Goal: Task Accomplishment & Management: Manage account settings

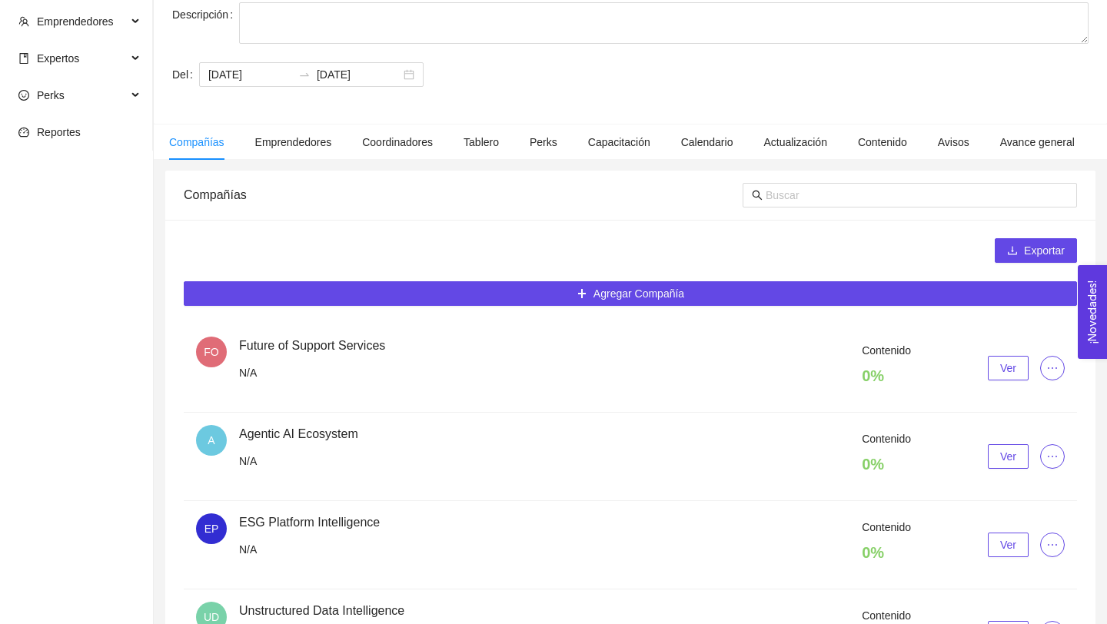
scroll to position [151, 0]
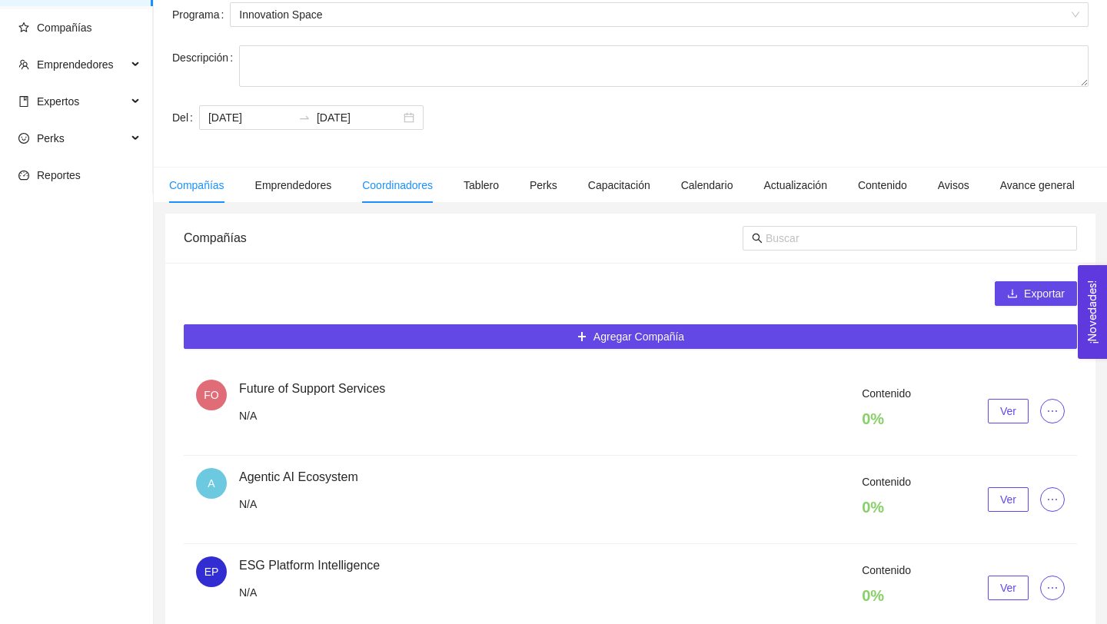
click at [412, 181] on span "Coordinadores" at bounding box center [397, 185] width 71 height 12
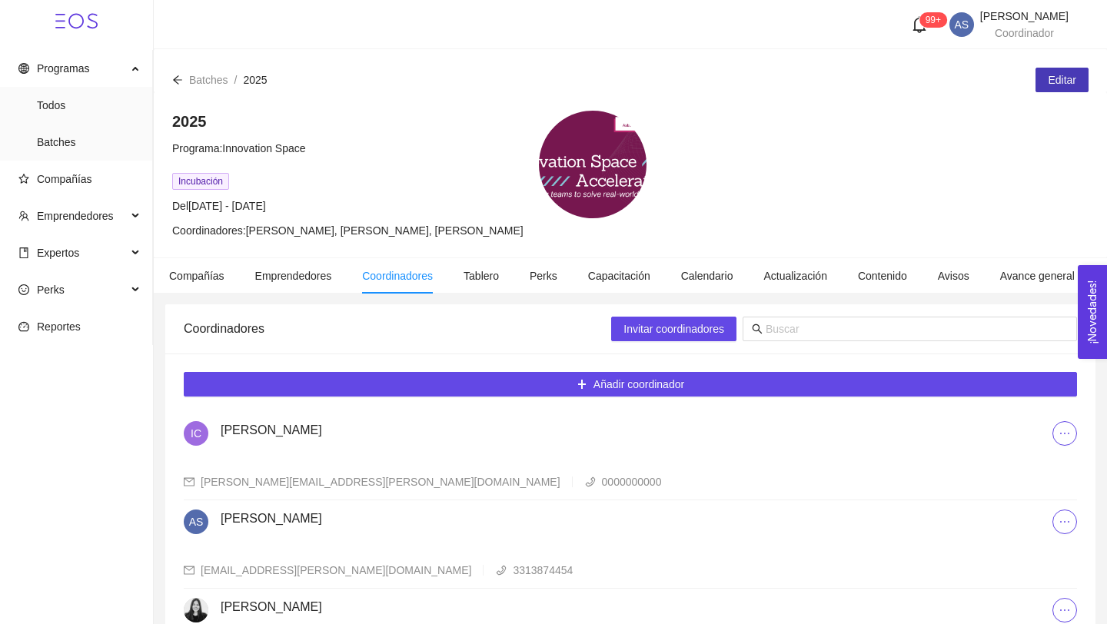
click at [1054, 85] on span "Editar" at bounding box center [1062, 80] width 28 height 17
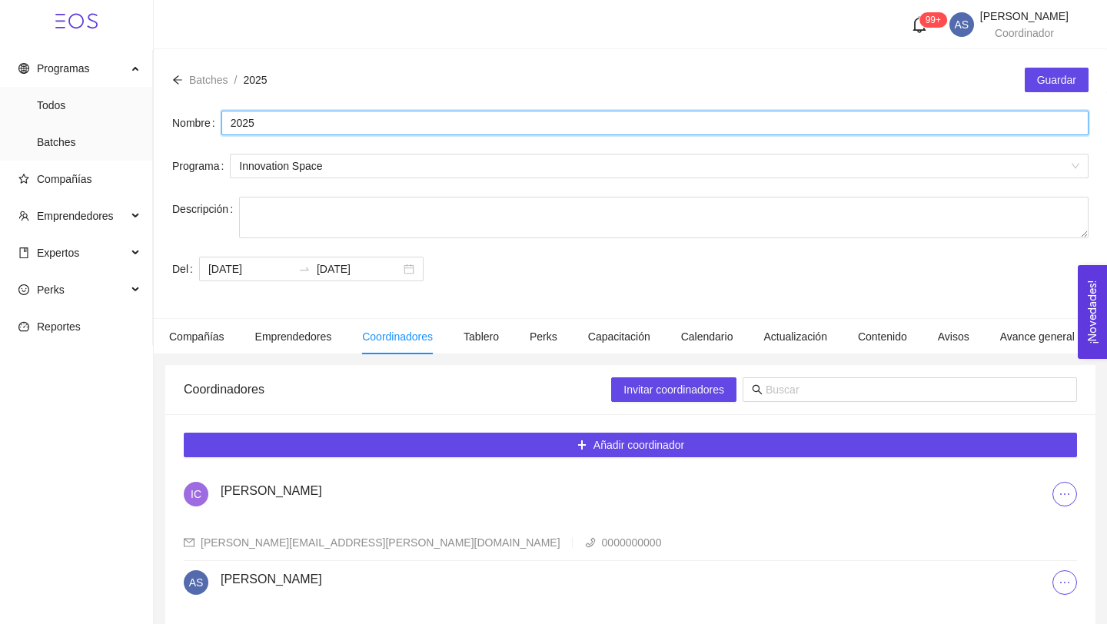
click at [228, 119] on input "2025" at bounding box center [654, 123] width 867 height 25
type input "Batch 2025"
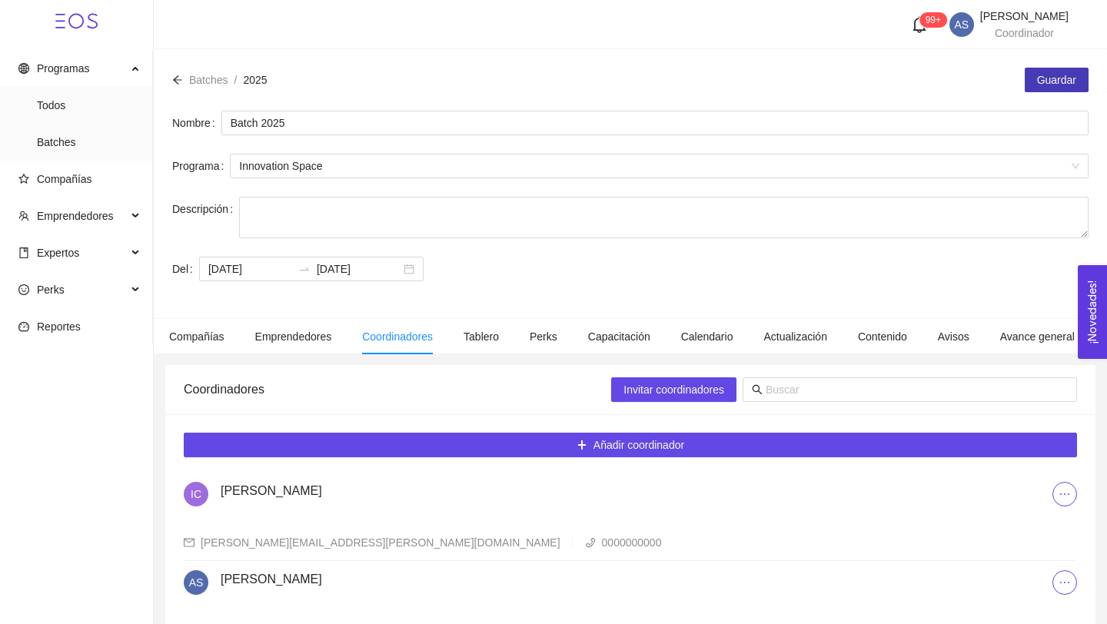
click at [1056, 79] on span "Guardar" at bounding box center [1056, 80] width 39 height 17
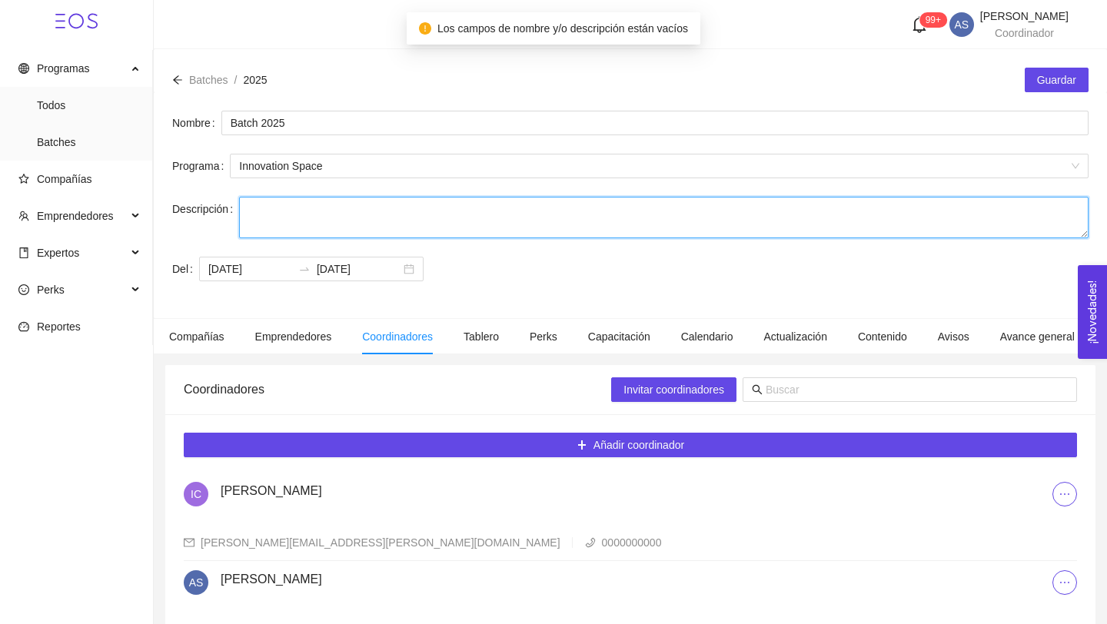
click at [404, 228] on textarea "Descripción" at bounding box center [664, 218] width 850 height 42
paste textarea "El batch ya está creado y los líderes de cada equipo recibieron acceso. No es n…"
type textarea "El batch ya está creado y los líderes de cada equipo recibieron acceso. No es n…"
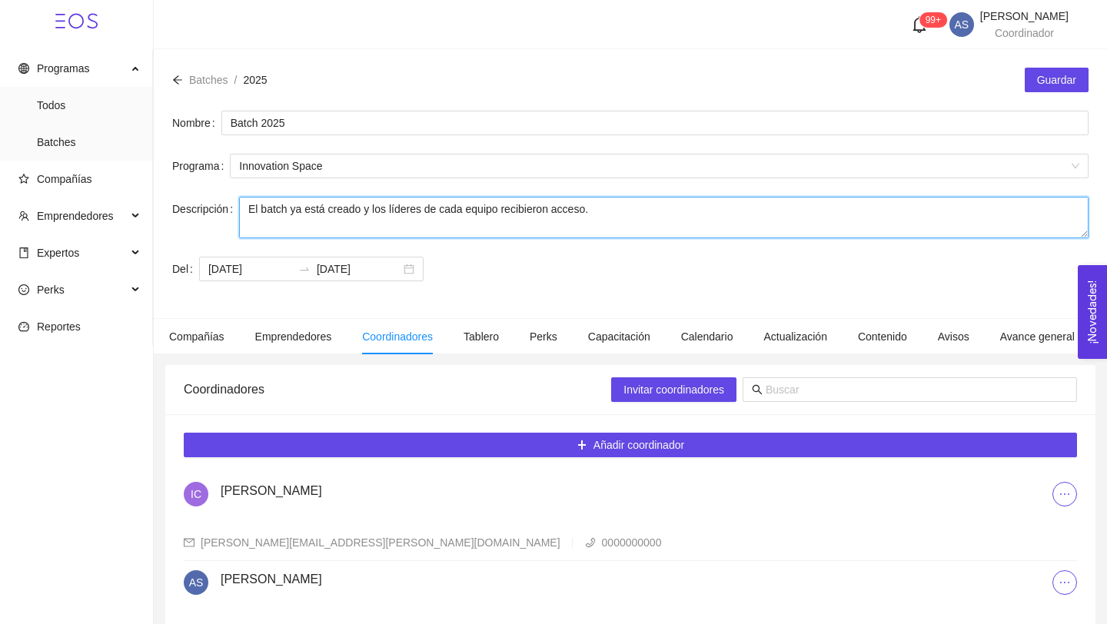
scroll to position [45, 0]
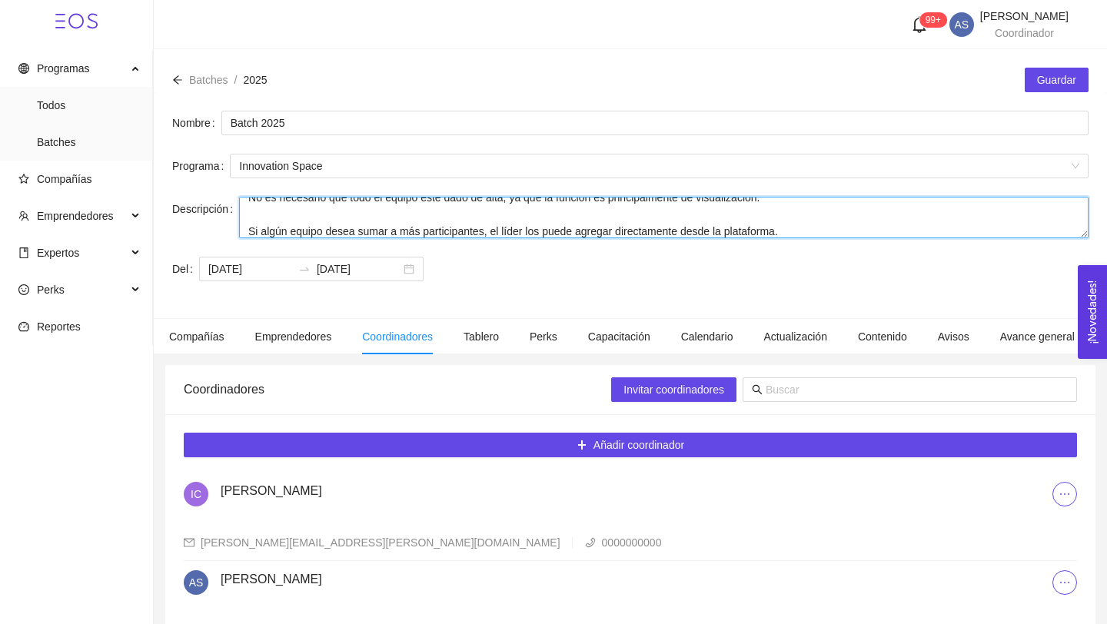
click at [404, 228] on textarea "El batch ya está creado y los líderes de cada equipo recibieron acceso. No es n…" at bounding box center [664, 218] width 850 height 42
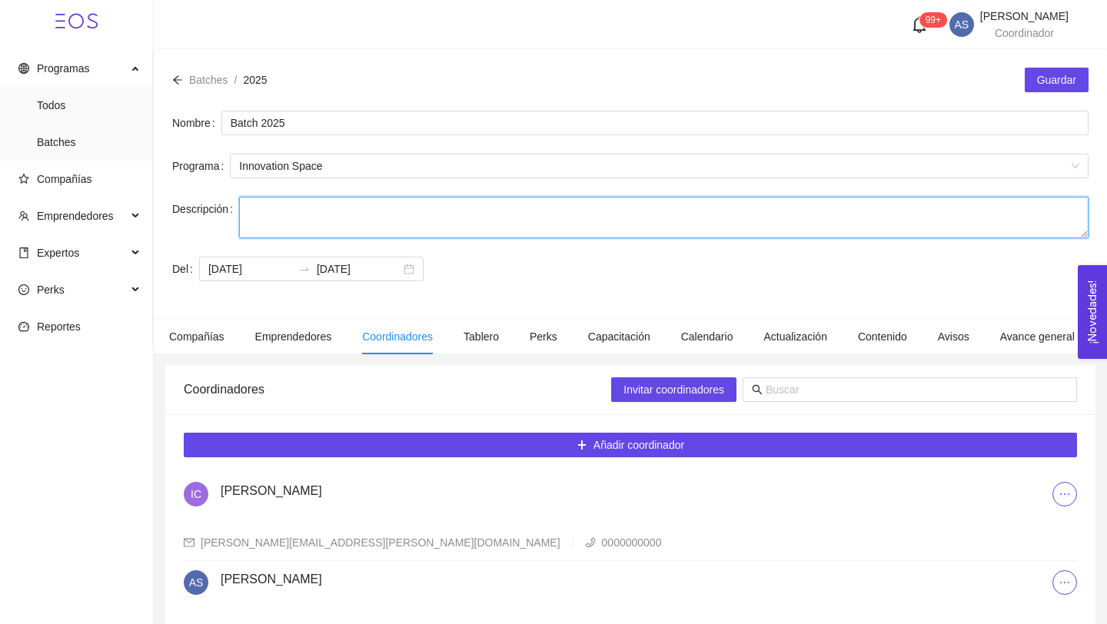
scroll to position [0, 0]
paste textarea "The Innovation Space Accelerator was born from the shared vision of AstraZeneca…"
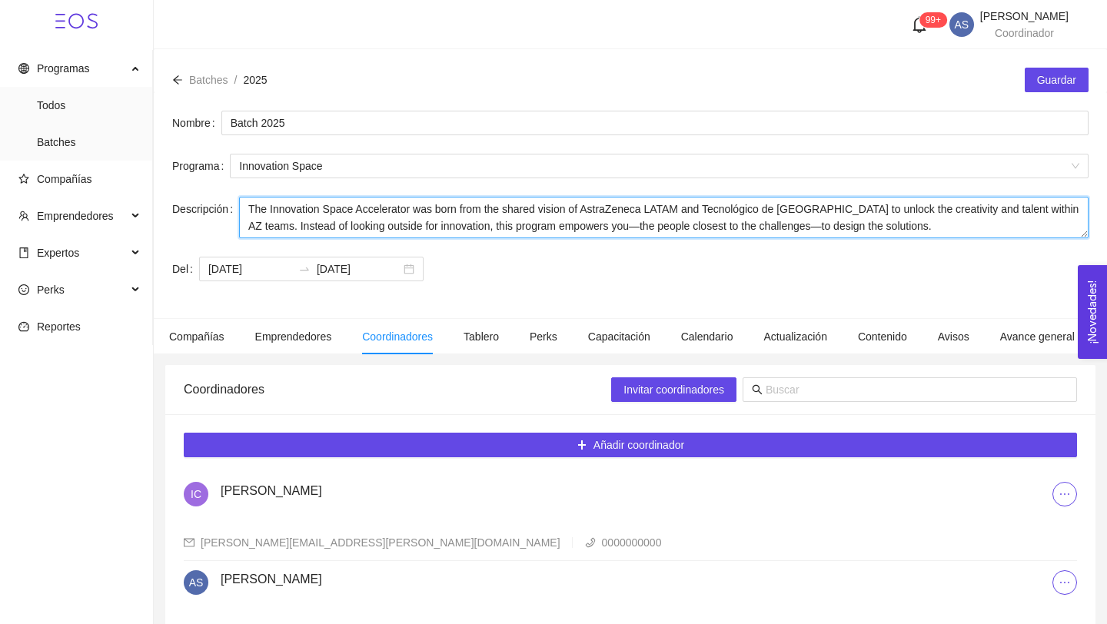
type textarea "The Innovation Space Accelerator was born from the shared vision of AstraZeneca…"
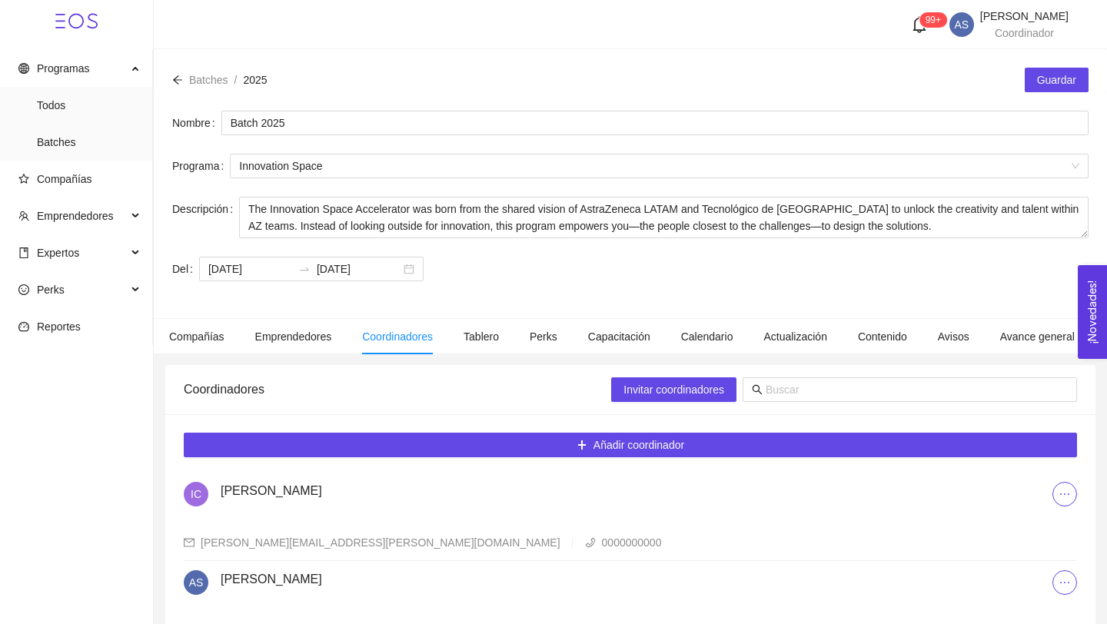
click at [1051, 93] on div "Nombre Batch 2025 Programa Innovation Space Descripción The Innovation Space Ac…" at bounding box center [631, 205] width 954 height 226
click at [1056, 81] on span "Guardar" at bounding box center [1056, 80] width 39 height 17
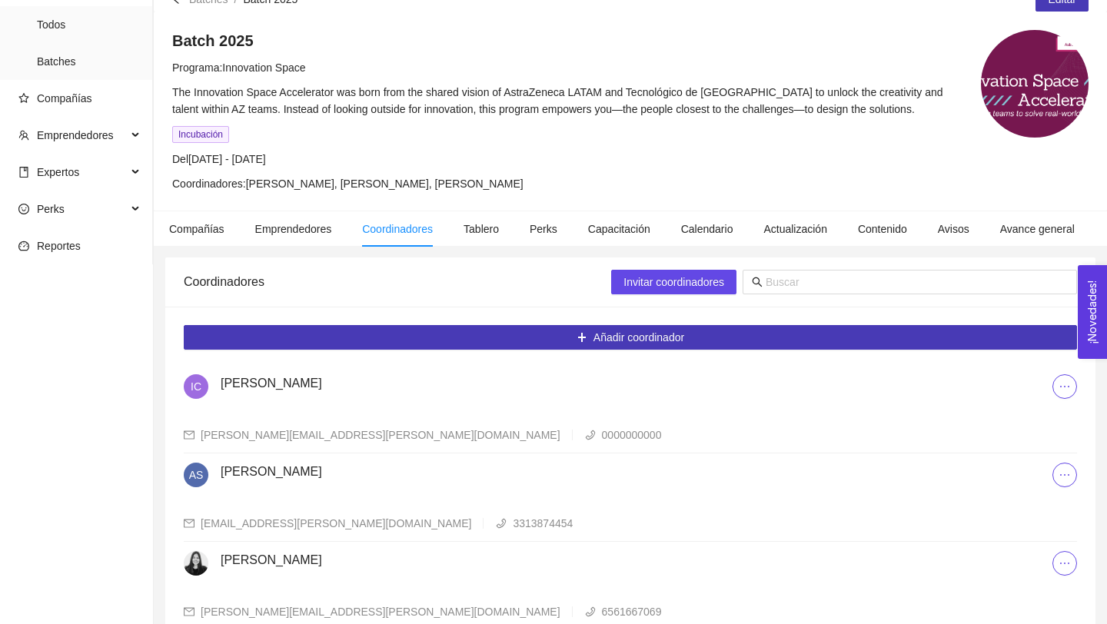
scroll to position [97, 0]
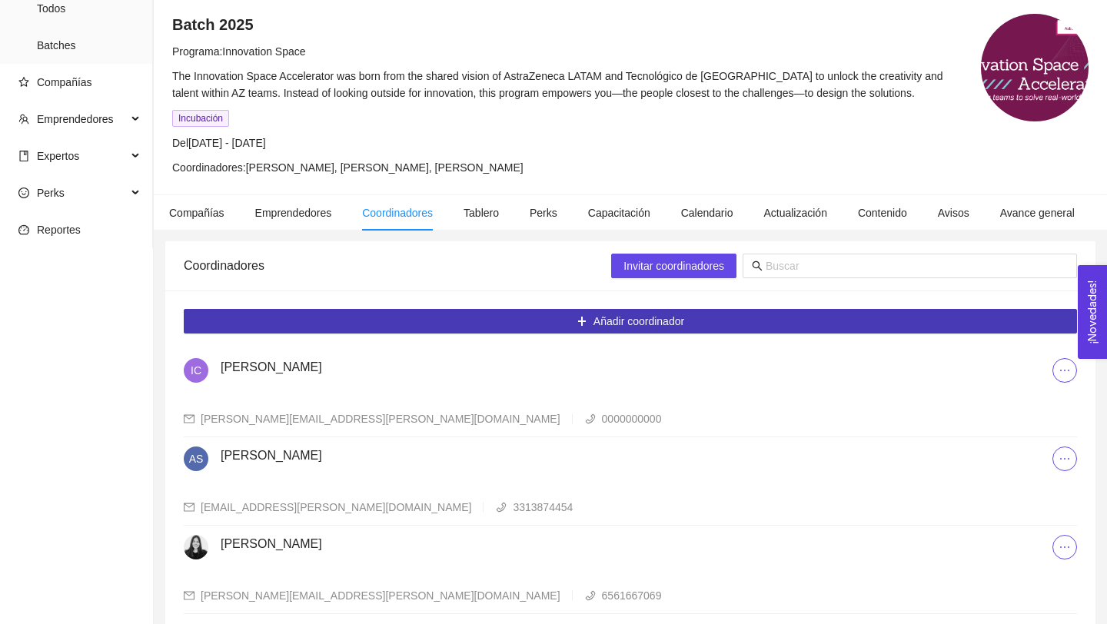
click at [581, 319] on icon "plus" at bounding box center [581, 321] width 1 height 8
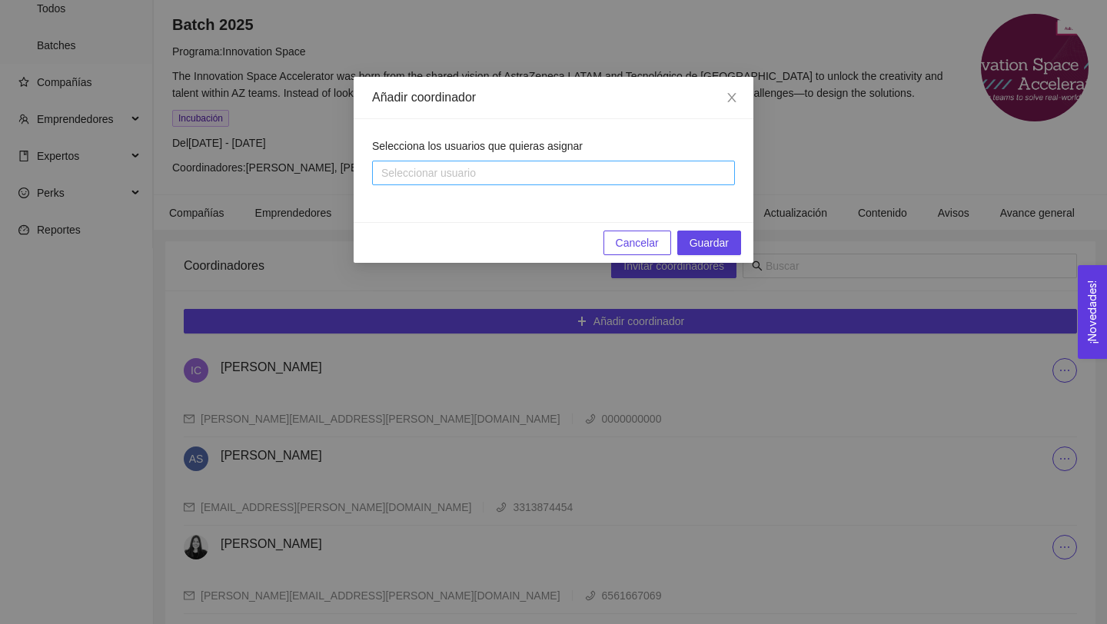
click at [468, 170] on div at bounding box center [546, 173] width 340 height 18
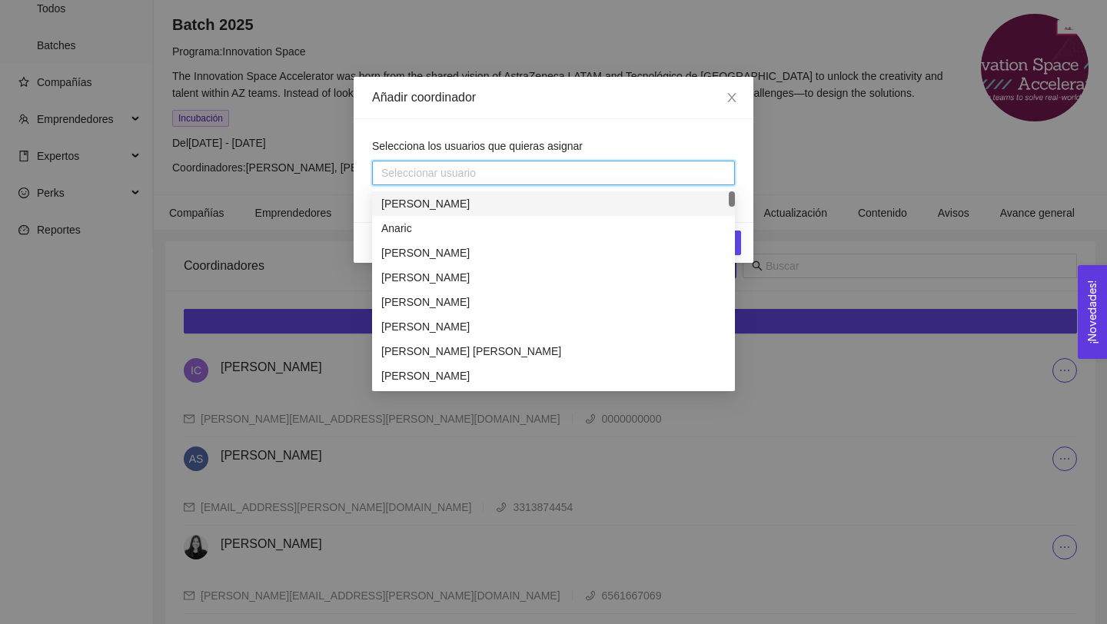
click at [683, 141] on div "Selecciona los usuarios que quieras asignar" at bounding box center [553, 149] width 363 height 23
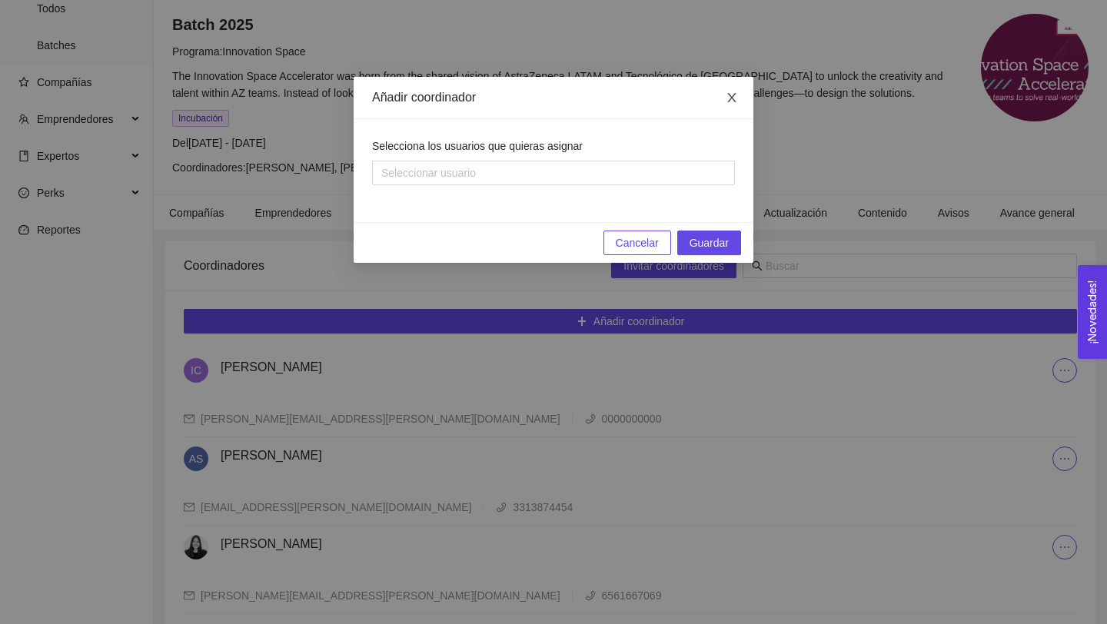
click at [732, 95] on icon "close" at bounding box center [732, 98] width 12 height 12
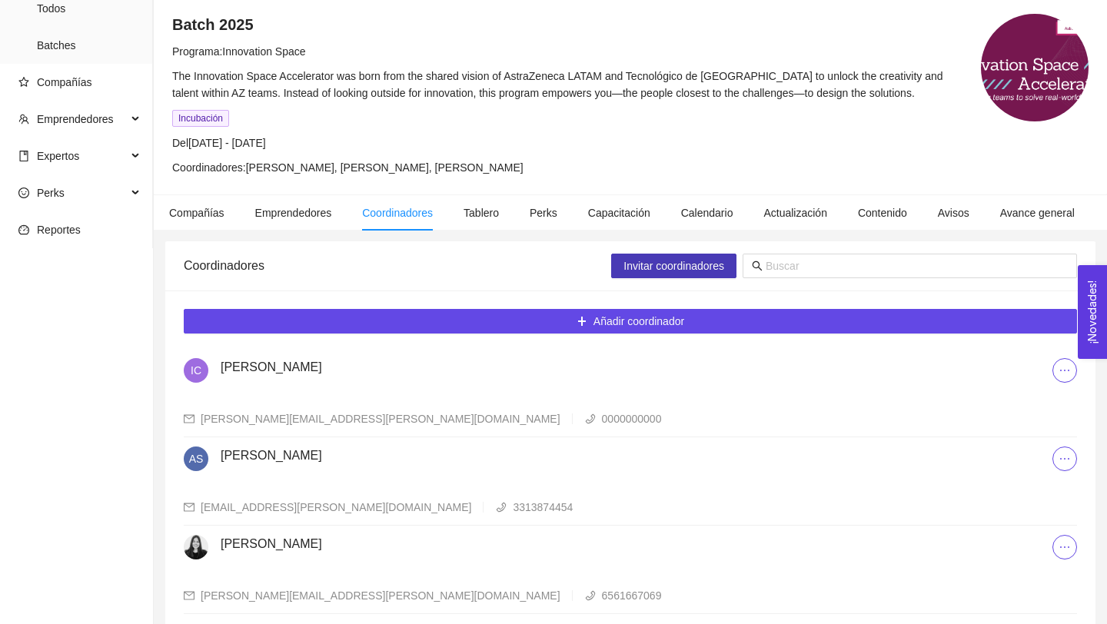
click at [673, 263] on span "Invitar coordinadores" at bounding box center [674, 266] width 101 height 17
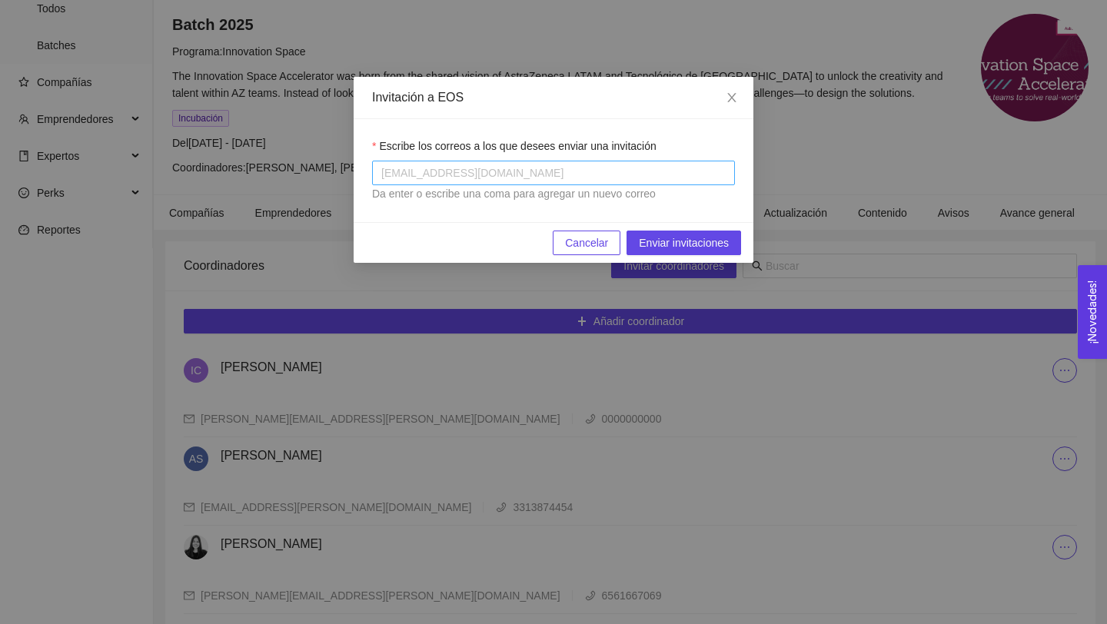
click at [524, 176] on div at bounding box center [553, 173] width 355 height 18
paste input "[PERSON_NAME][EMAIL_ADDRESS][DOMAIN_NAME]"
type input "[PERSON_NAME][EMAIL_ADDRESS][DOMAIN_NAME]"
paste input "[PERSON_NAME][EMAIL_ADDRESS][DOMAIN_NAME]"
type input "[PERSON_NAME][EMAIL_ADDRESS][DOMAIN_NAME]"
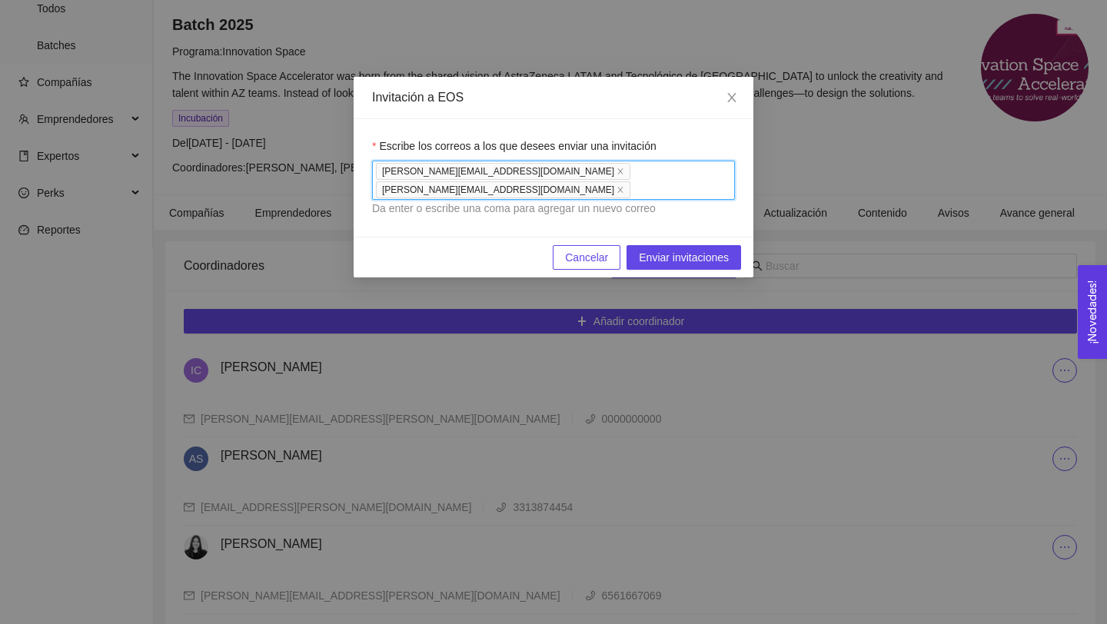
paste input "[EMAIL_ADDRESS][DOMAIN_NAME]"
type input "[EMAIL_ADDRESS][DOMAIN_NAME]"
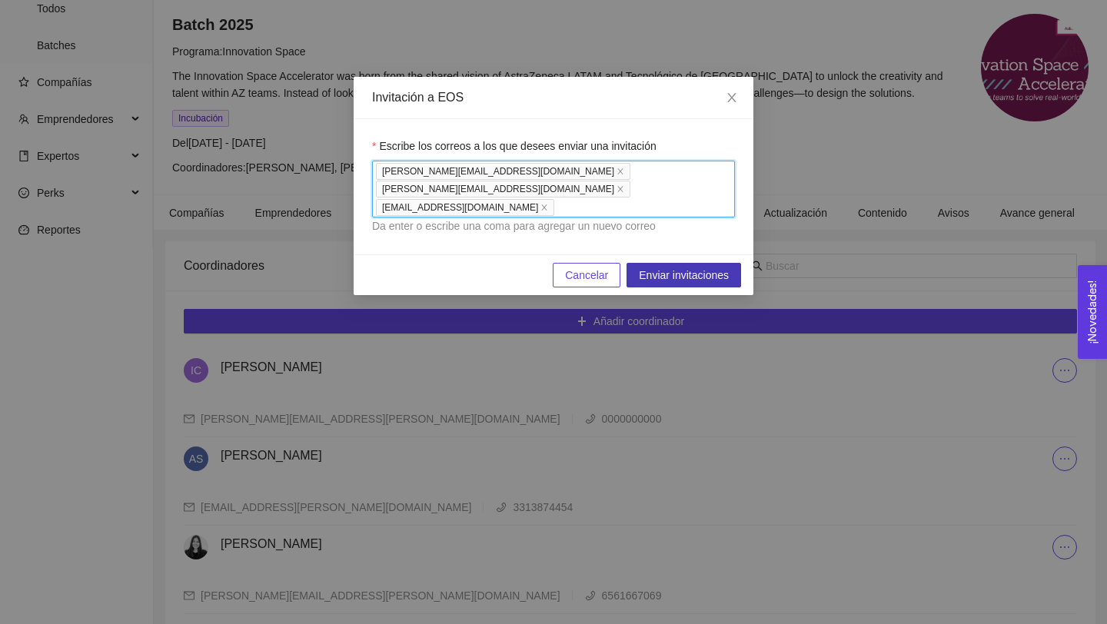
click at [680, 267] on span "Enviar invitaciones" at bounding box center [684, 275] width 90 height 17
